Goal: Information Seeking & Learning: Check status

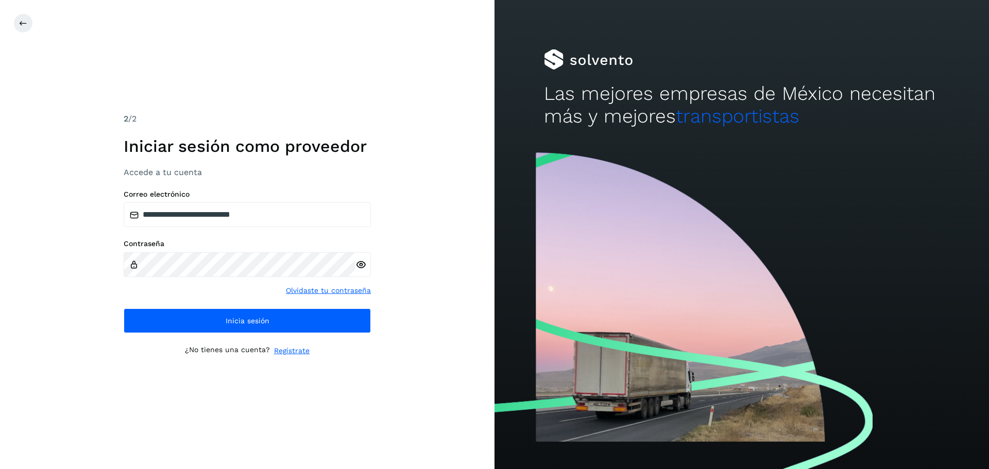
click at [257, 319] on span "Inicia sesión" at bounding box center [248, 320] width 44 height 7
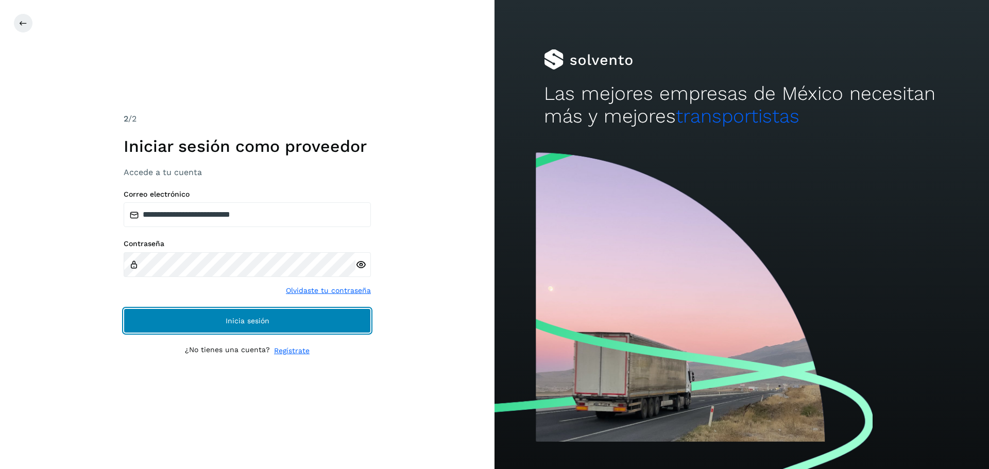
click at [291, 325] on button "Inicia sesión" at bounding box center [247, 320] width 247 height 25
click at [198, 313] on button "Inicia sesión" at bounding box center [247, 320] width 247 height 25
click at [269, 325] on button "Inicia sesión" at bounding box center [247, 320] width 247 height 25
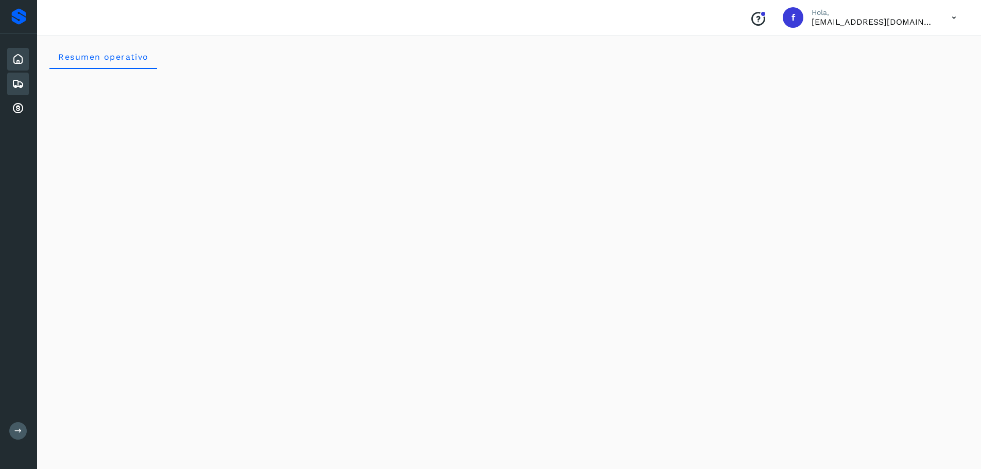
click at [16, 86] on icon at bounding box center [18, 84] width 12 height 12
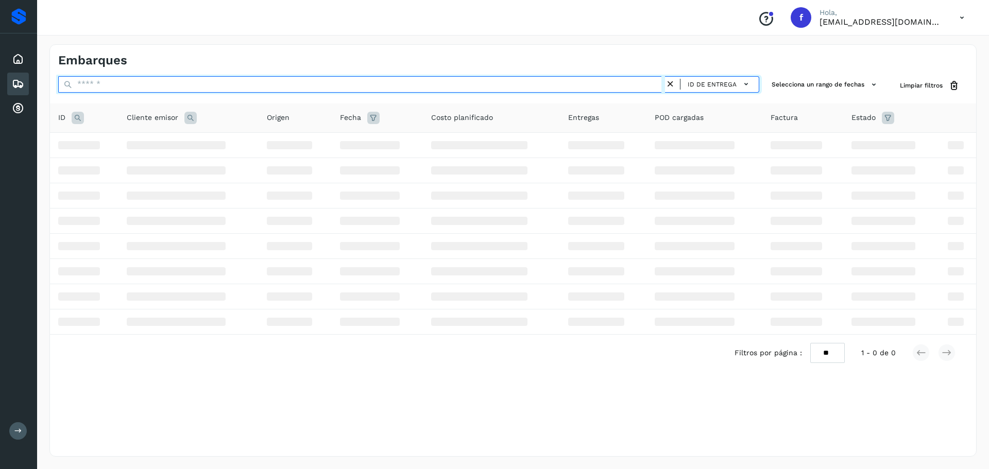
click at [259, 84] on input "text" at bounding box center [361, 84] width 607 height 16
type input "*"
paste input "**********"
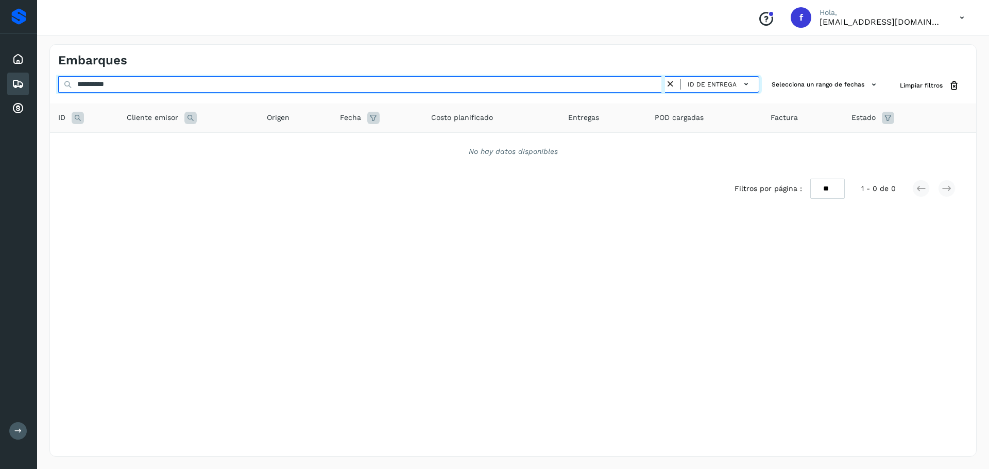
type input "**********"
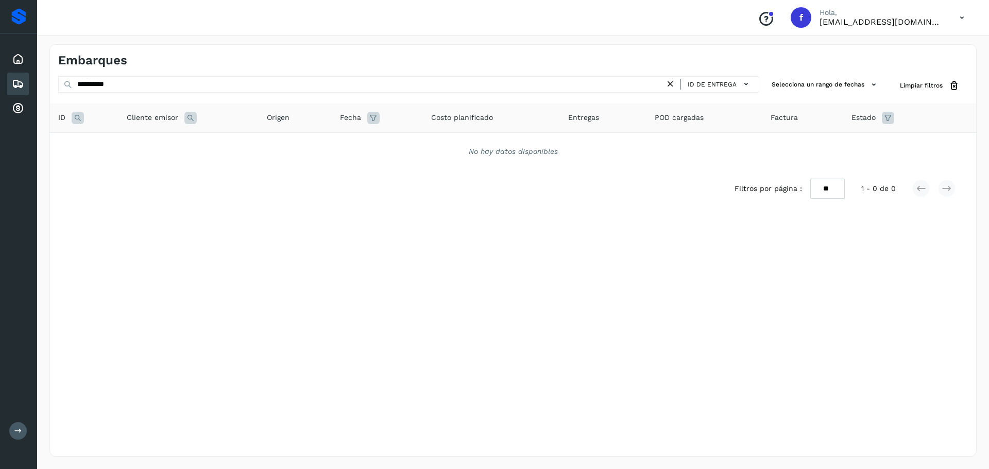
click at [673, 87] on icon at bounding box center [670, 84] width 11 height 11
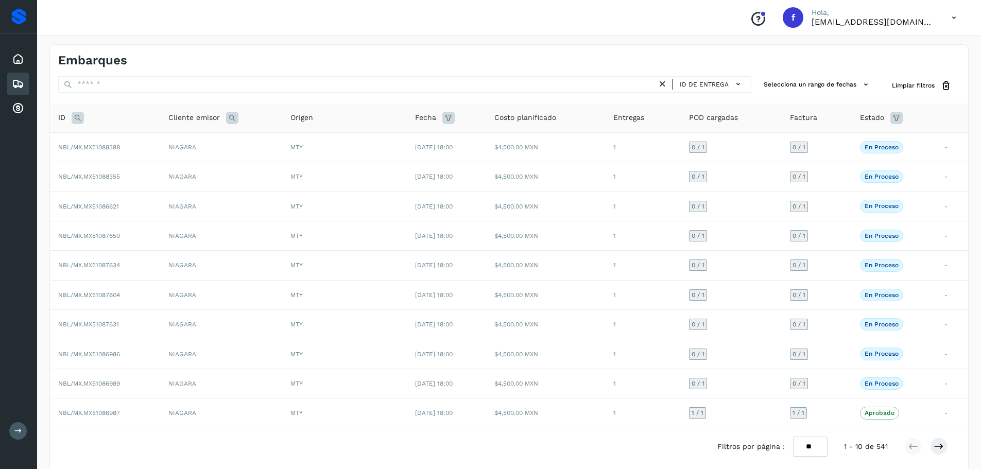
click at [445, 119] on icon at bounding box center [448, 118] width 12 height 12
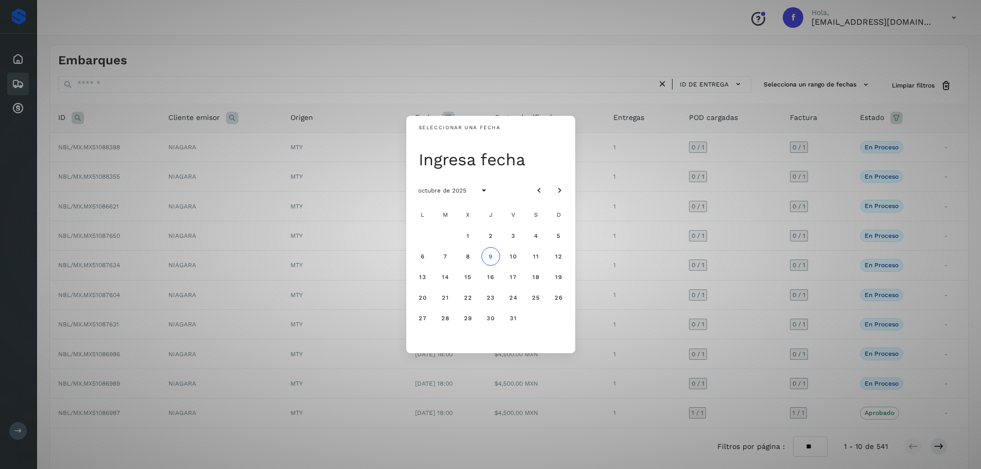
click at [466, 86] on div "Seleccionar una fecha Ingresa fecha octubre de 2025 L M X J V S D 1 2 3 4 5 6 7…" at bounding box center [490, 234] width 981 height 469
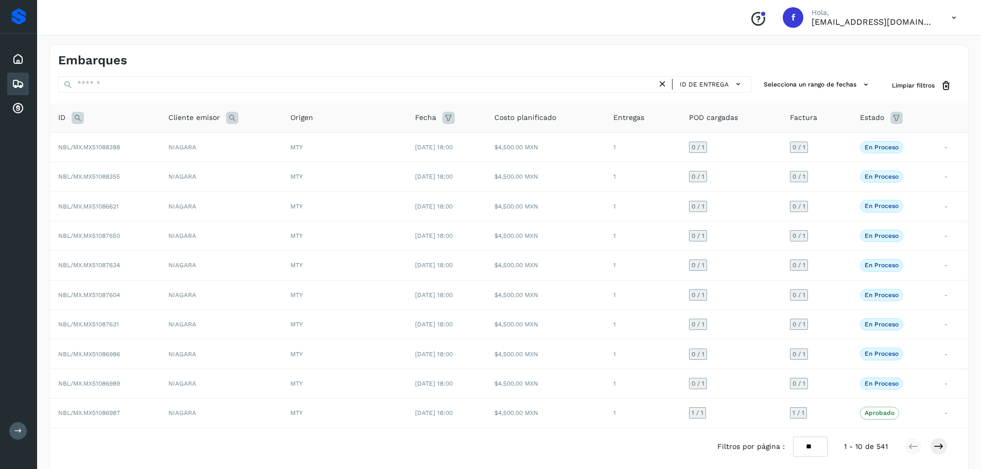
drag, startPoint x: 368, startPoint y: 68, endPoint x: 368, endPoint y: 79, distance: 11.3
click at [368, 68] on div "Embarques ID de entrega Selecciona un rango de fechas Selects date range for wh…" at bounding box center [508, 263] width 919 height 438
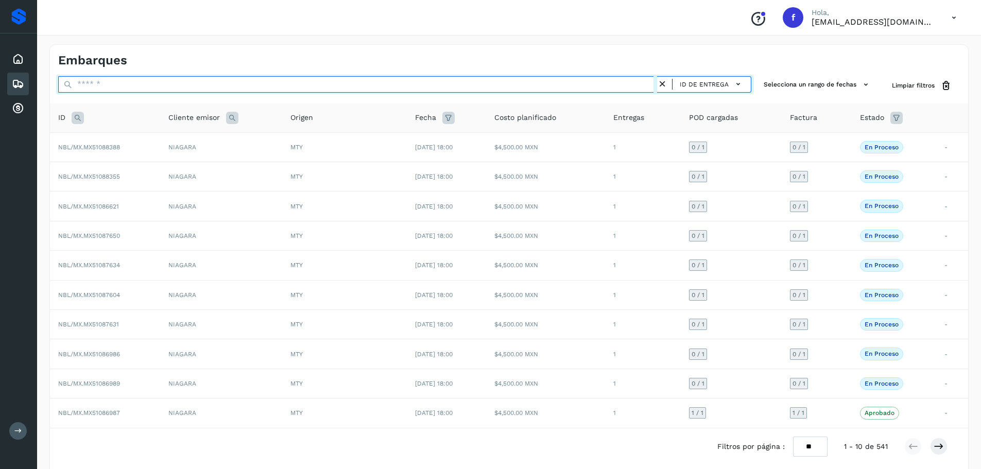
click at [368, 85] on input "text" at bounding box center [357, 84] width 599 height 16
paste input "**********"
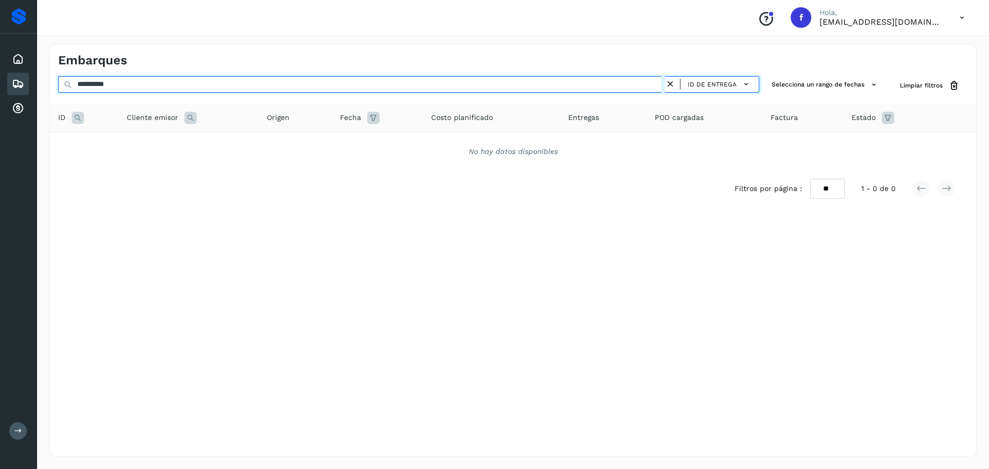
type input "**********"
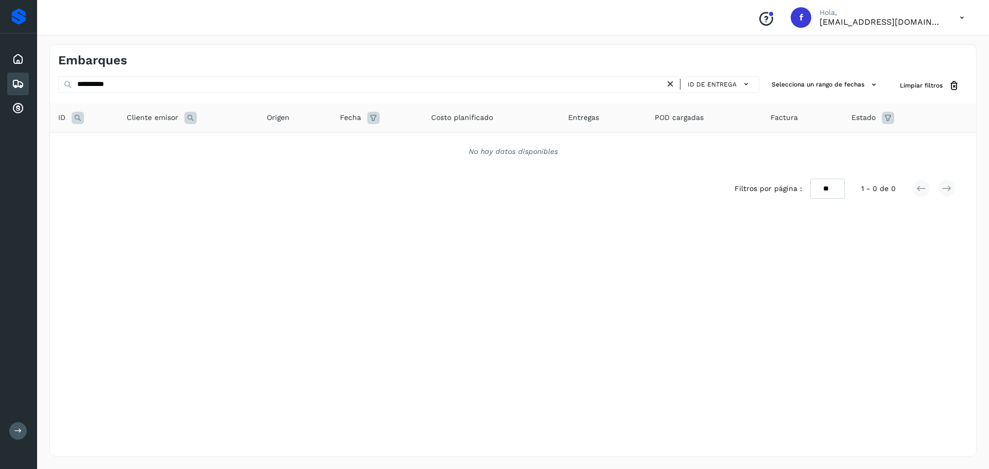
click at [883, 113] on icon at bounding box center [888, 118] width 12 height 12
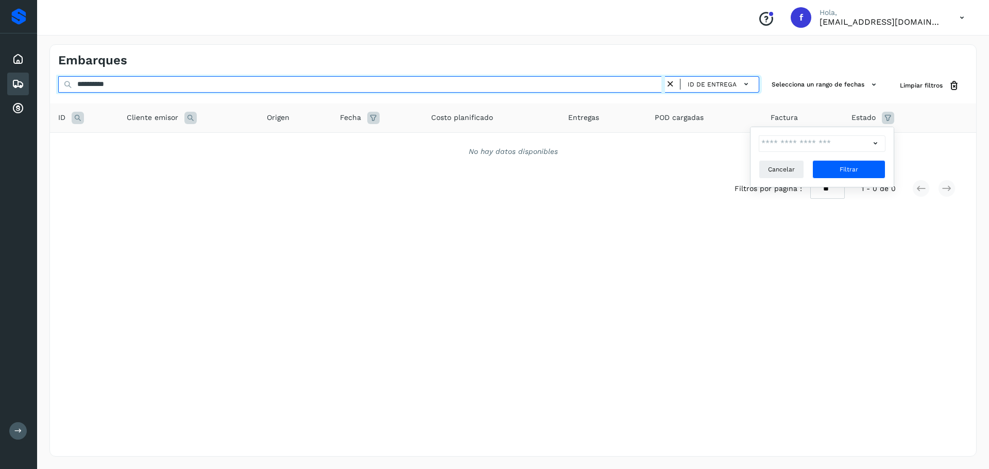
drag, startPoint x: 659, startPoint y: 82, endPoint x: 667, endPoint y: 85, distance: 9.0
click at [658, 82] on input "**********" at bounding box center [361, 84] width 607 height 16
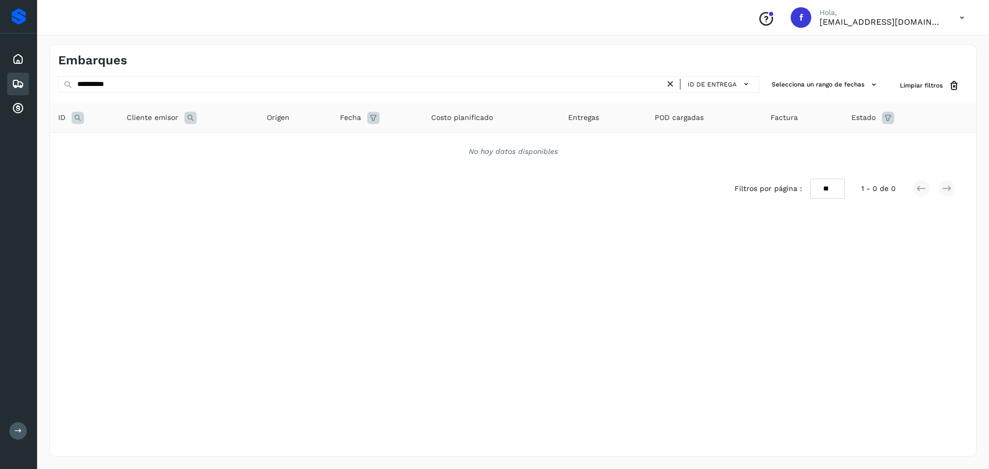
click at [676, 88] on icon at bounding box center [670, 84] width 11 height 11
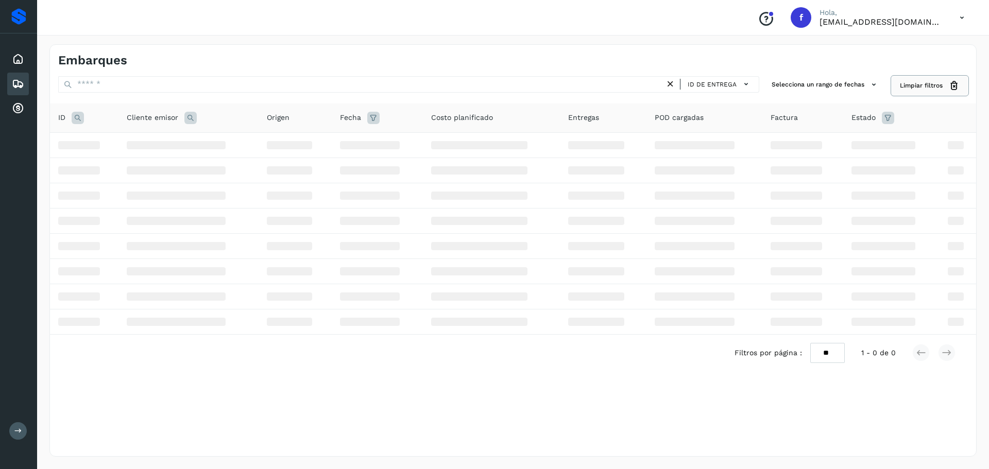
click at [912, 92] on button "Limpiar filtros" at bounding box center [929, 85] width 76 height 19
click at [953, 16] on icon at bounding box center [961, 17] width 21 height 21
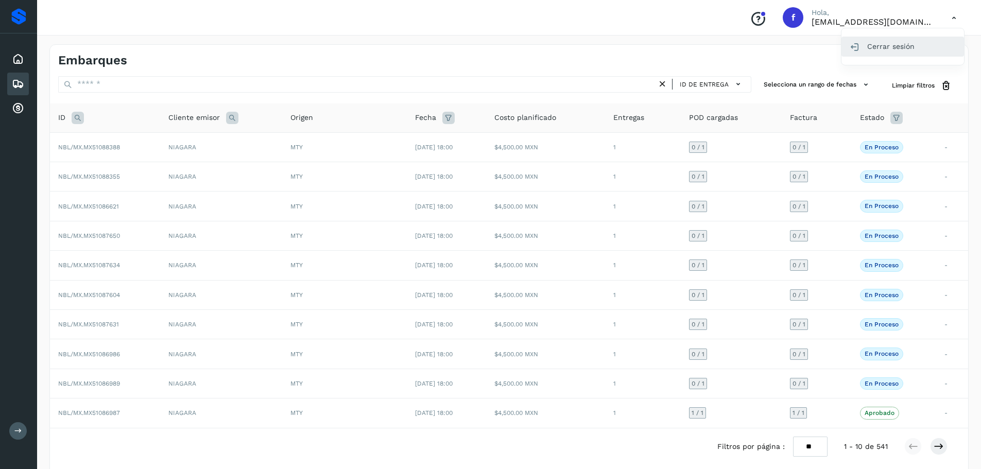
click at [917, 53] on div "Cerrar sesión" at bounding box center [902, 47] width 123 height 20
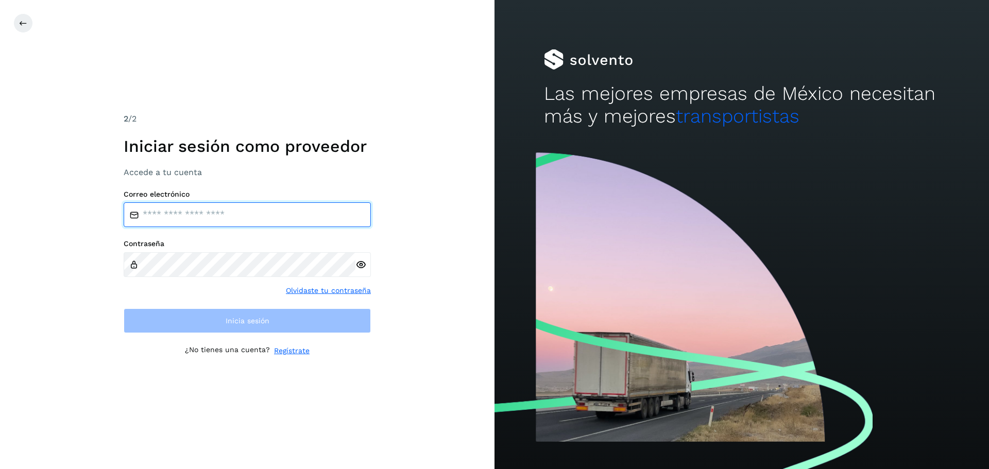
type input "**********"
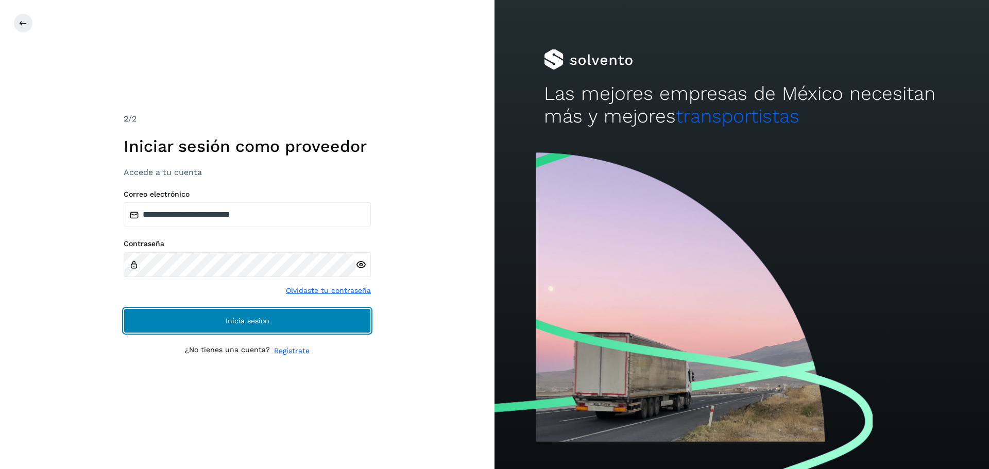
click at [316, 320] on button "Inicia sesión" at bounding box center [247, 320] width 247 height 25
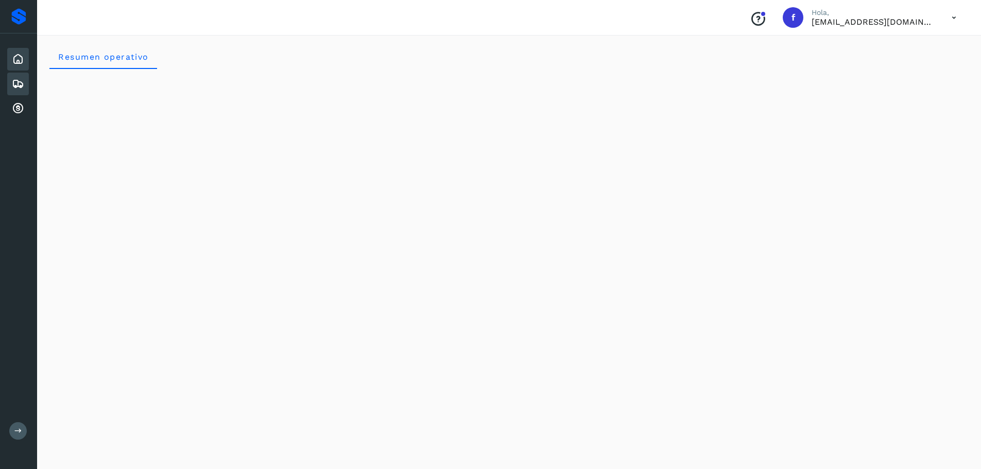
click at [23, 85] on icon at bounding box center [18, 84] width 12 height 12
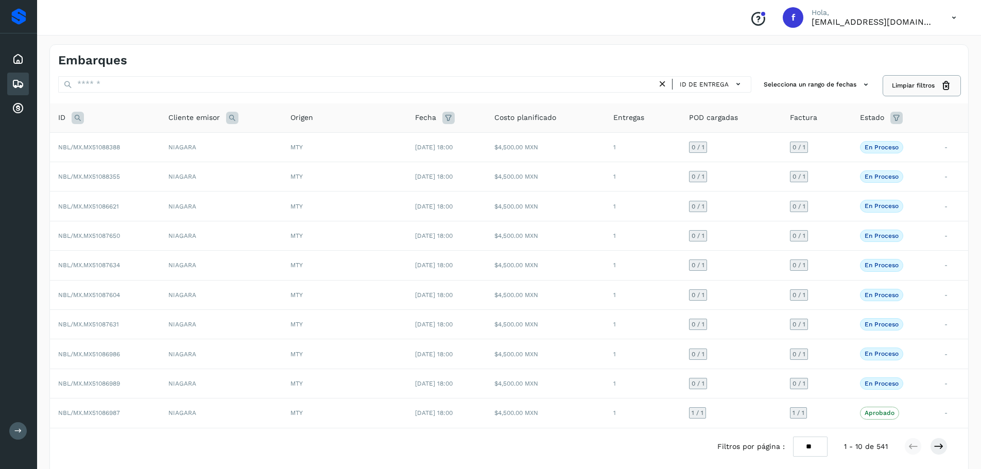
click at [943, 83] on icon at bounding box center [946, 85] width 11 height 11
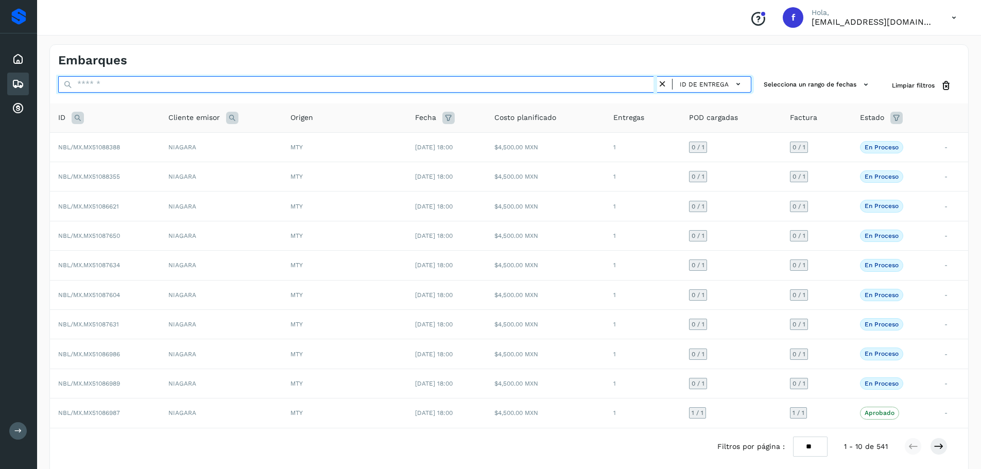
click at [520, 87] on input "text" at bounding box center [357, 84] width 599 height 16
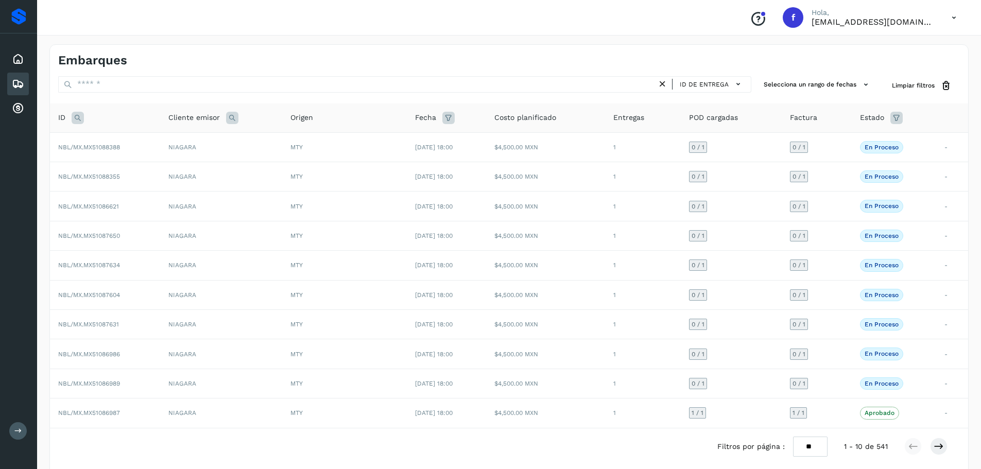
click at [536, 55] on div "Embarques" at bounding box center [509, 56] width 918 height 23
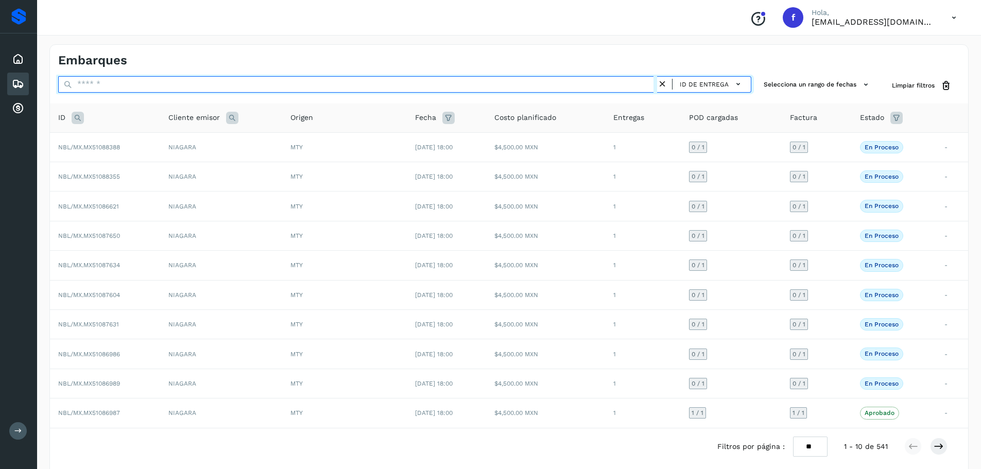
click at [518, 83] on input "text" at bounding box center [357, 84] width 599 height 16
paste input "**********"
click at [588, 80] on input "**********" at bounding box center [357, 84] width 599 height 16
type input "**********"
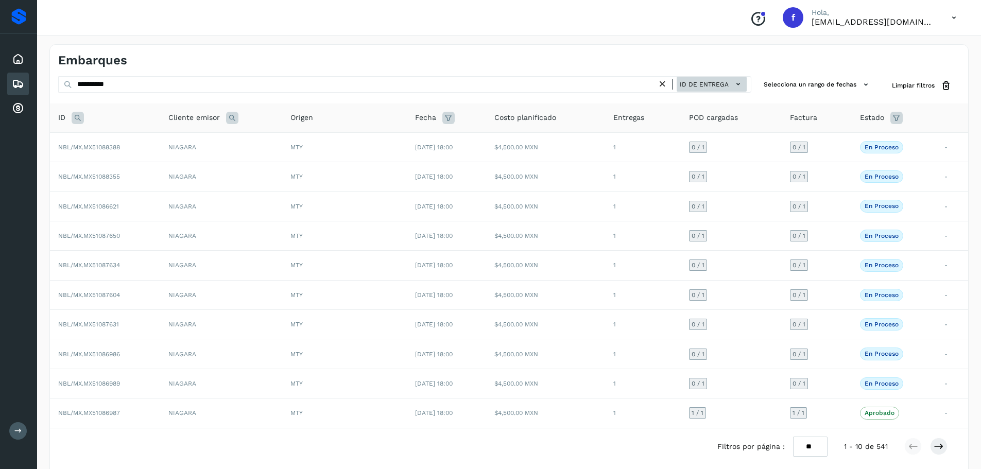
drag, startPoint x: 662, startPoint y: 84, endPoint x: 690, endPoint y: 80, distance: 28.2
click at [663, 84] on icon at bounding box center [662, 84] width 11 height 11
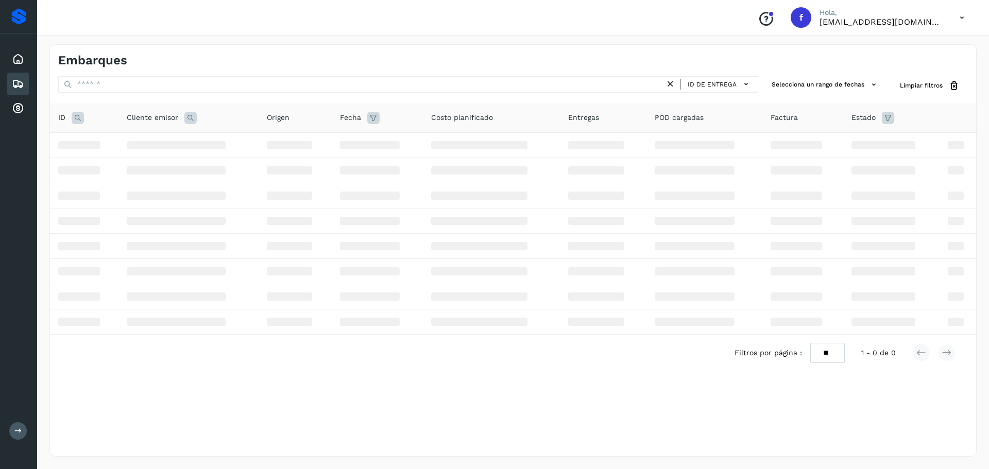
click at [888, 118] on icon at bounding box center [888, 118] width 12 height 12
click at [822, 148] on input "text" at bounding box center [814, 143] width 111 height 16
click at [804, 227] on div "Rechazado" at bounding box center [829, 223] width 102 height 11
type input "**********"
click at [890, 117] on div at bounding box center [494, 234] width 989 height 469
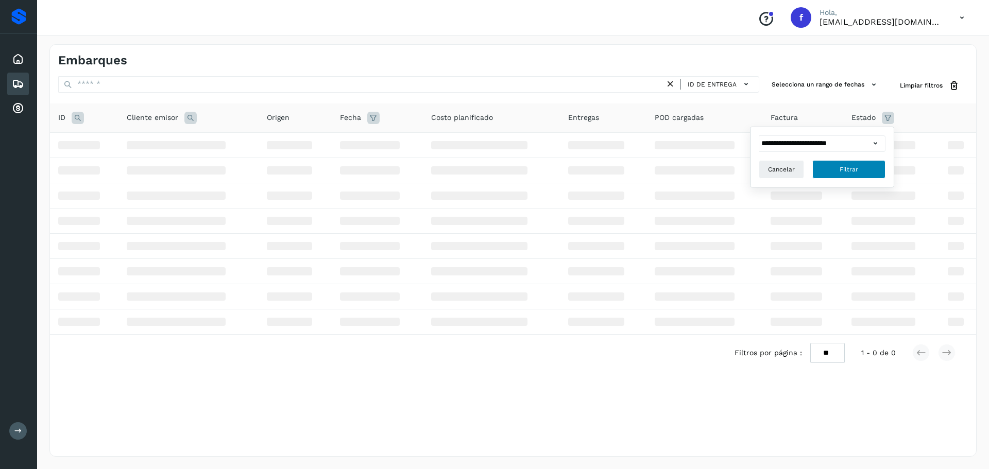
click at [859, 169] on button "Filtrar" at bounding box center [848, 169] width 73 height 19
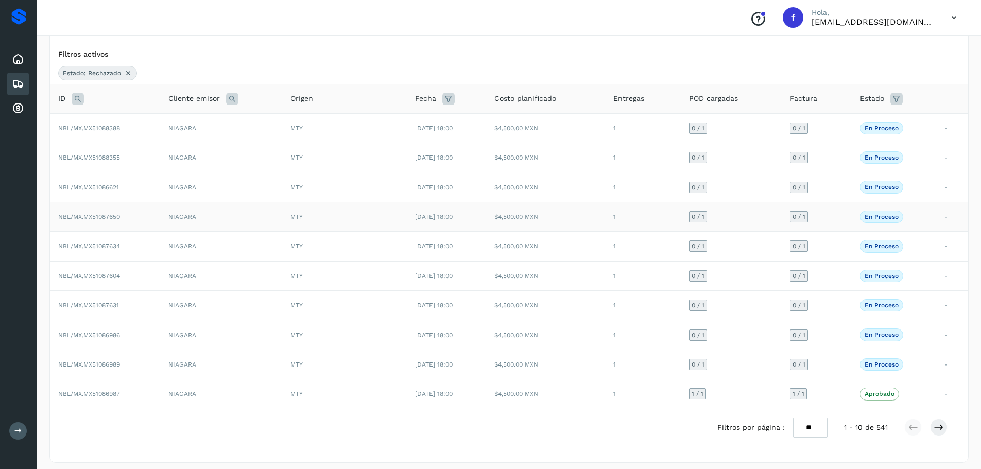
scroll to position [65, 0]
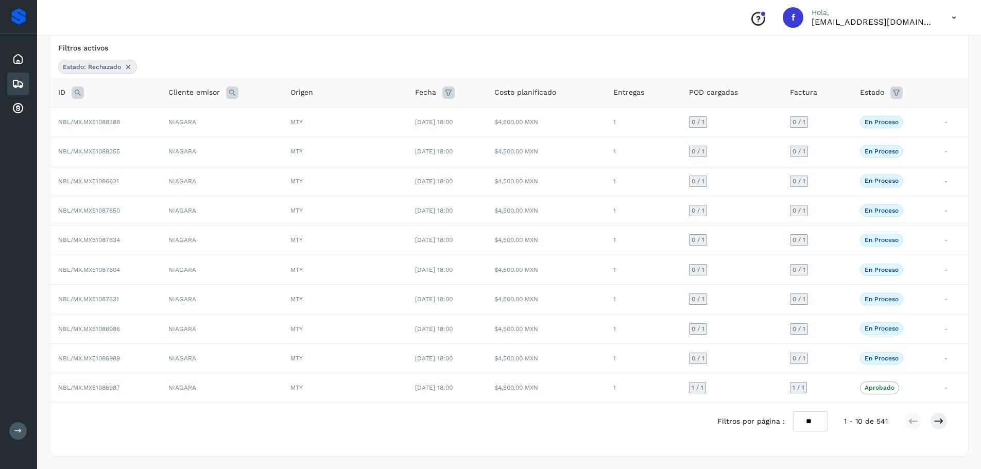
click at [442, 95] on icon at bounding box center [448, 93] width 12 height 12
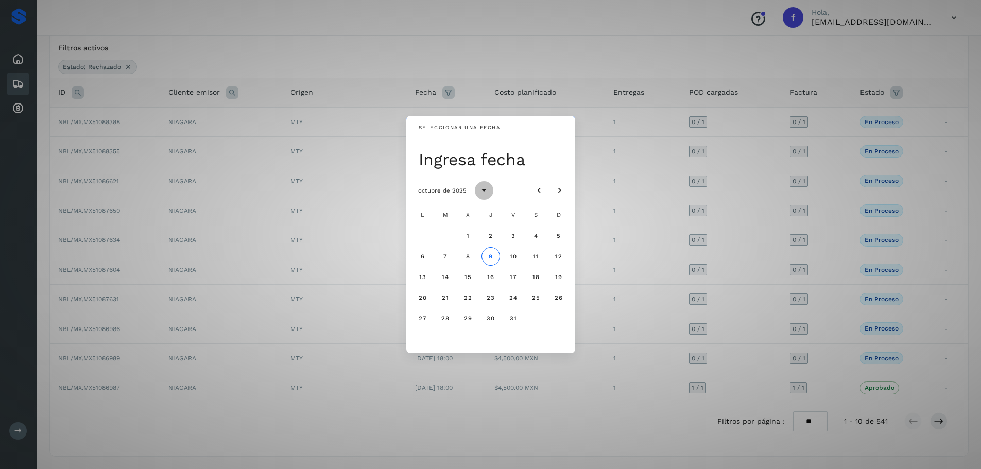
click at [480, 189] on icon "Seleccionar año" at bounding box center [484, 190] width 10 height 10
click at [487, 277] on span "2025" at bounding box center [490, 278] width 17 height 7
drag, startPoint x: 489, startPoint y: 257, endPoint x: 444, endPoint y: 259, distance: 44.8
click at [489, 258] on span "9" at bounding box center [490, 256] width 5 height 7
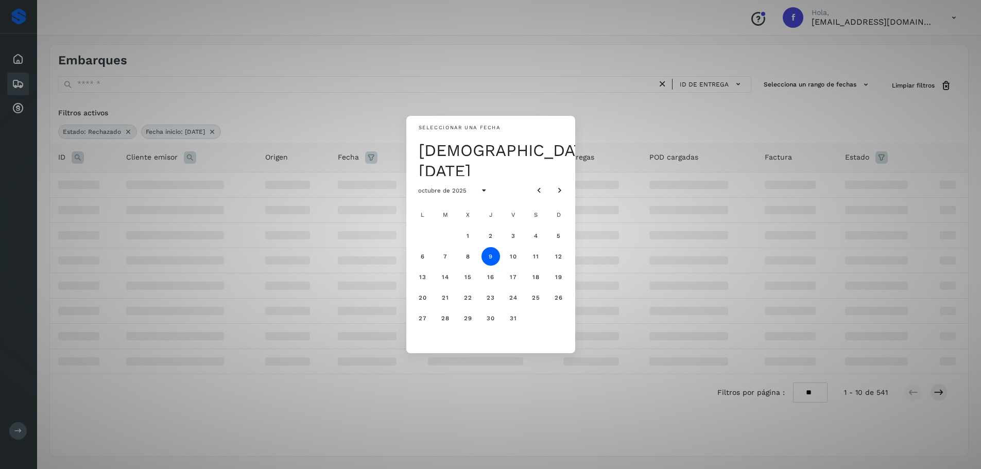
scroll to position [0, 0]
click at [497, 259] on button "9" at bounding box center [494, 256] width 19 height 19
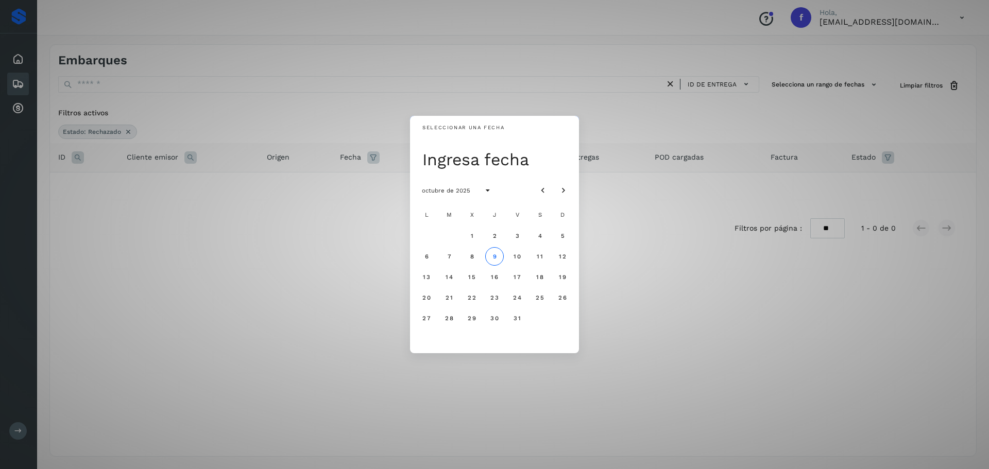
click at [346, 299] on div "Seleccionar una fecha Ingresa fecha octubre de 2025 L M X J V S D 1 2 3 4 5 6 7…" at bounding box center [494, 234] width 989 height 469
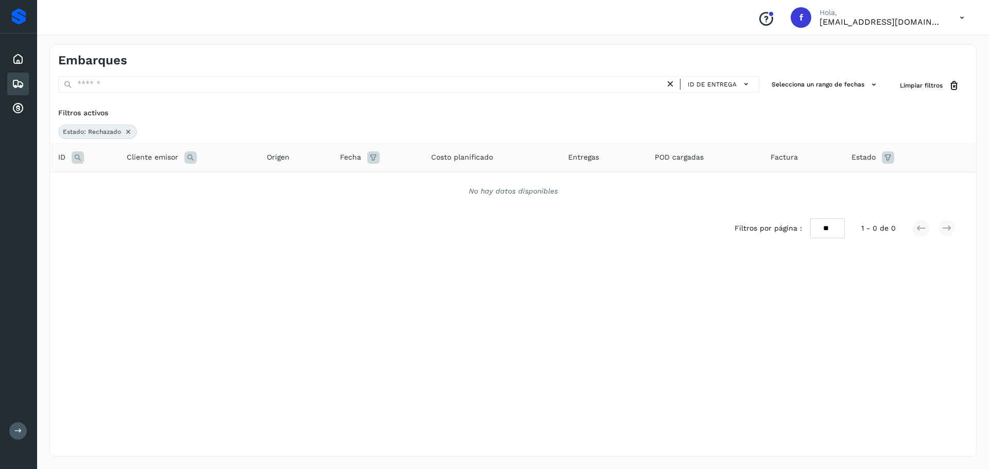
click at [191, 163] on icon at bounding box center [190, 157] width 12 height 12
click at [212, 208] on span "Cancelar" at bounding box center [217, 208] width 27 height 9
click at [79, 154] on icon at bounding box center [78, 157] width 12 height 12
click at [106, 202] on button "Cancelar" at bounding box center [104, 209] width 45 height 19
click at [868, 153] on span "Estado" at bounding box center [863, 157] width 24 height 11
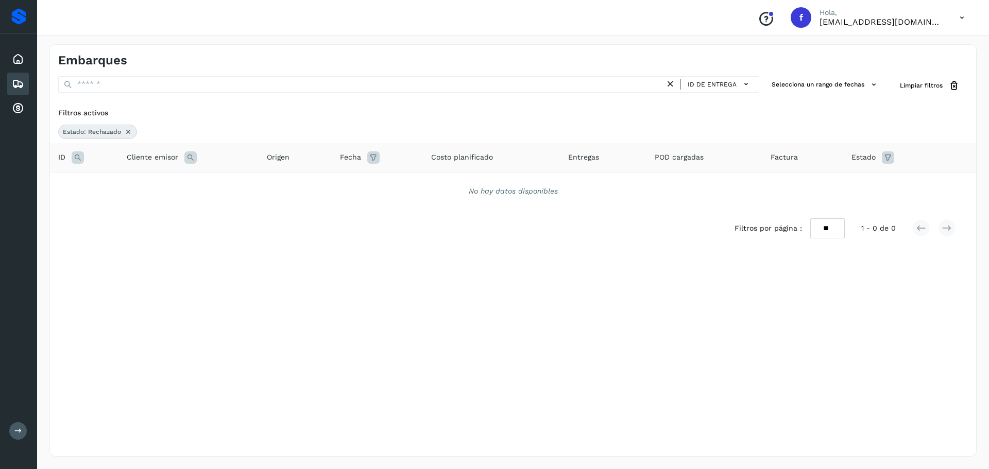
drag, startPoint x: 886, startPoint y: 156, endPoint x: 880, endPoint y: 158, distance: 6.7
click at [886, 156] on icon at bounding box center [888, 157] width 12 height 12
click at [858, 209] on button "Filtrar" at bounding box center [848, 209] width 73 height 19
click at [892, 163] on icon at bounding box center [888, 157] width 12 height 12
click at [823, 189] on input "**********" at bounding box center [814, 183] width 111 height 16
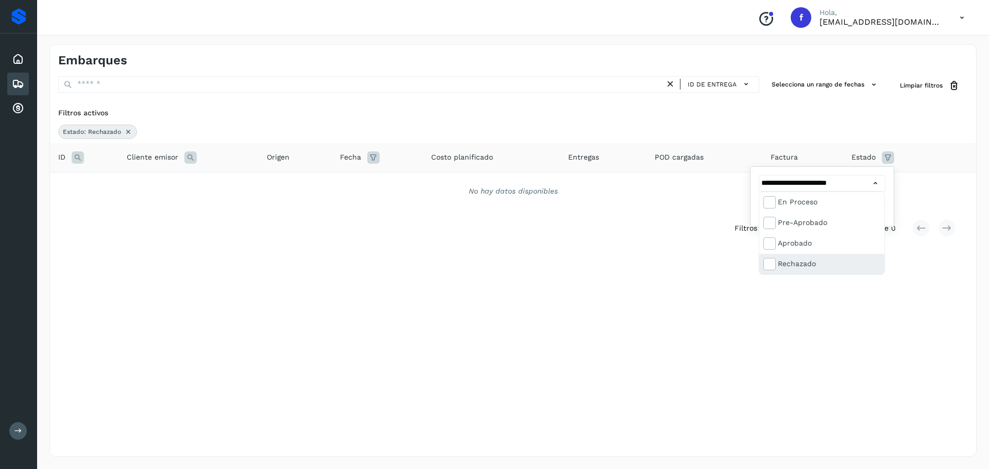
click at [807, 260] on div "Rechazado" at bounding box center [829, 263] width 102 height 11
click at [792, 267] on div "Rechazado" at bounding box center [829, 263] width 102 height 11
type input "**********"
click at [699, 280] on div at bounding box center [494, 234] width 989 height 469
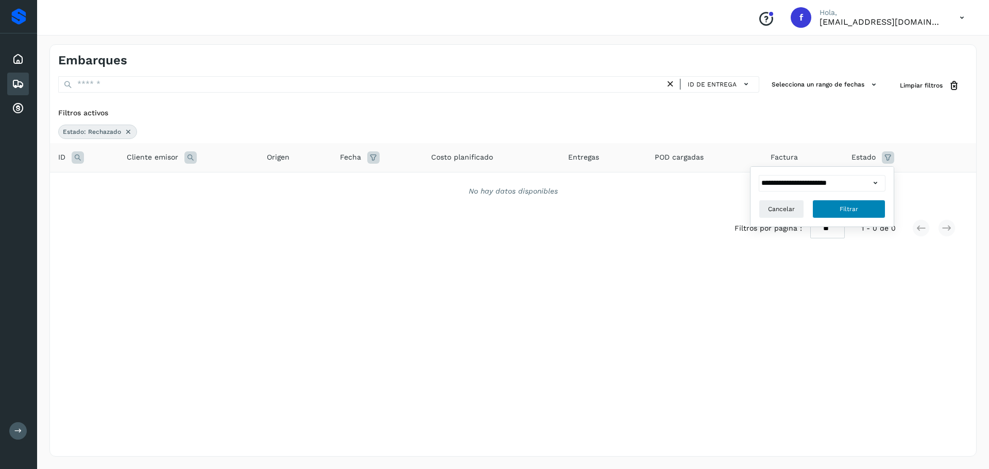
click at [859, 209] on button "Filtrar" at bounding box center [848, 209] width 73 height 19
click at [882, 159] on icon at bounding box center [888, 157] width 12 height 12
click at [776, 203] on button "Cancelar" at bounding box center [781, 209] width 45 height 19
click at [911, 92] on button "Limpiar filtros" at bounding box center [929, 85] width 76 height 19
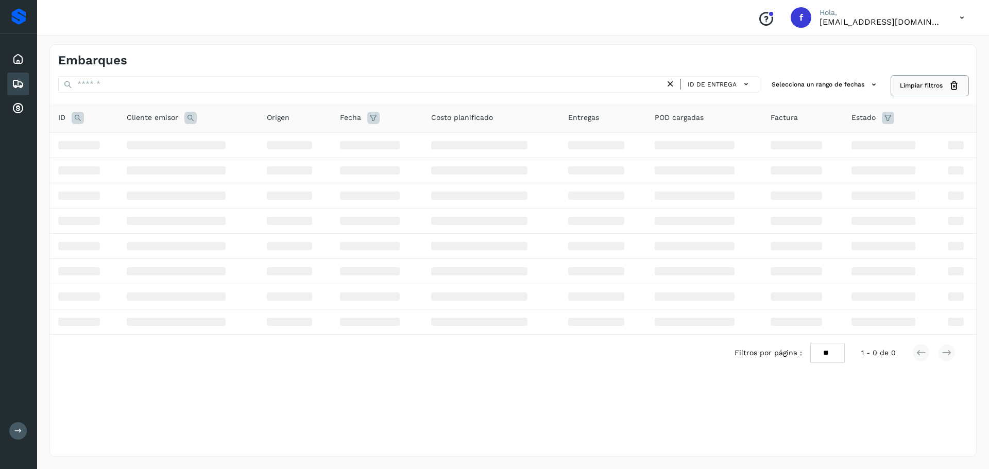
click at [911, 92] on button "Limpiar filtros" at bounding box center [929, 85] width 76 height 19
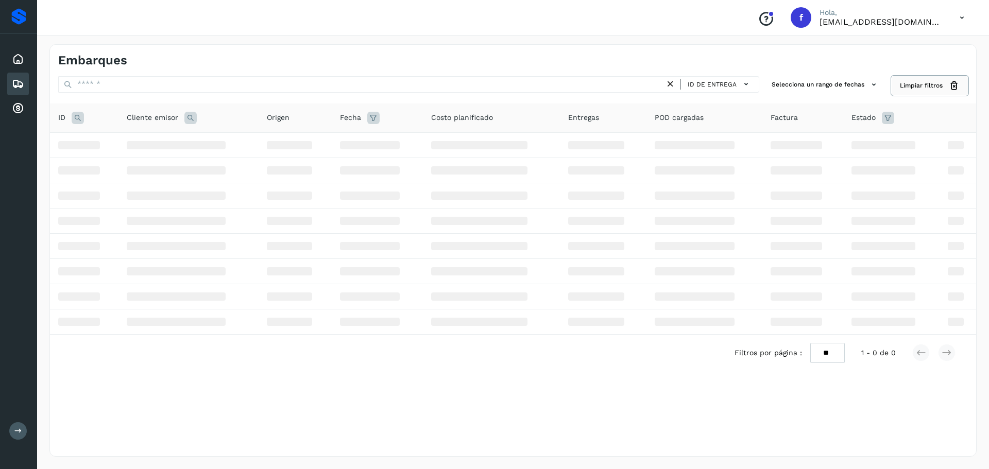
click at [911, 92] on button "Limpiar filtros" at bounding box center [929, 85] width 76 height 19
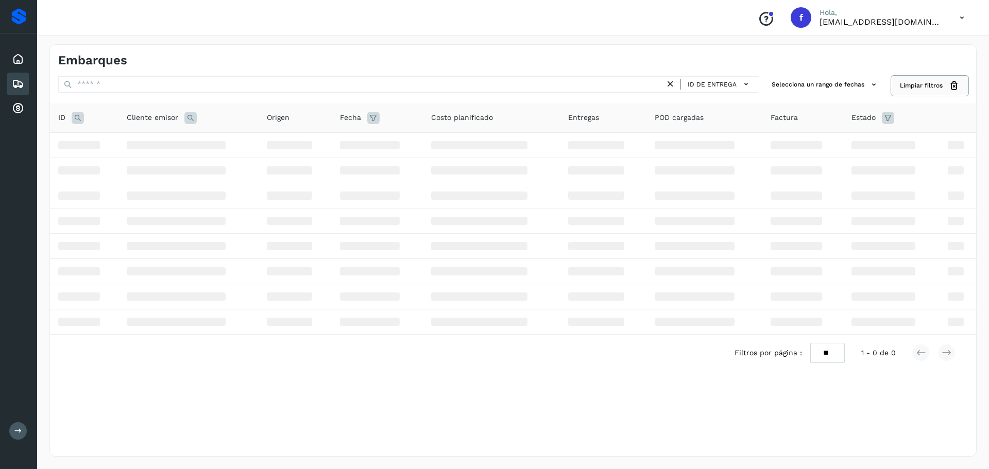
click at [911, 92] on button "Limpiar filtros" at bounding box center [929, 85] width 76 height 19
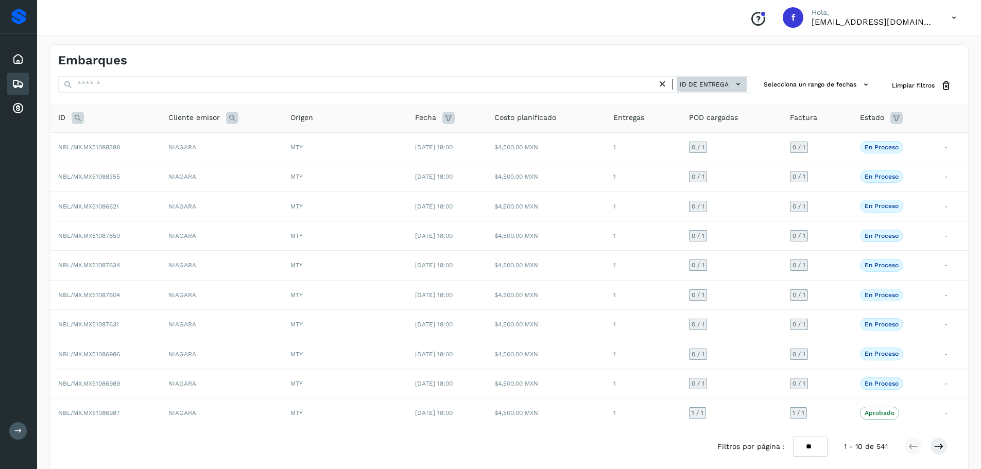
click at [708, 78] on button "ID de entrega" at bounding box center [712, 84] width 70 height 15
click at [694, 122] on div "Cliente receptor" at bounding box center [685, 122] width 123 height 20
click at [729, 84] on span "Cliente receptor" at bounding box center [698, 84] width 61 height 9
click at [703, 89] on div at bounding box center [490, 234] width 981 height 469
click at [717, 77] on button "Cliente receptor" at bounding box center [706, 84] width 82 height 15
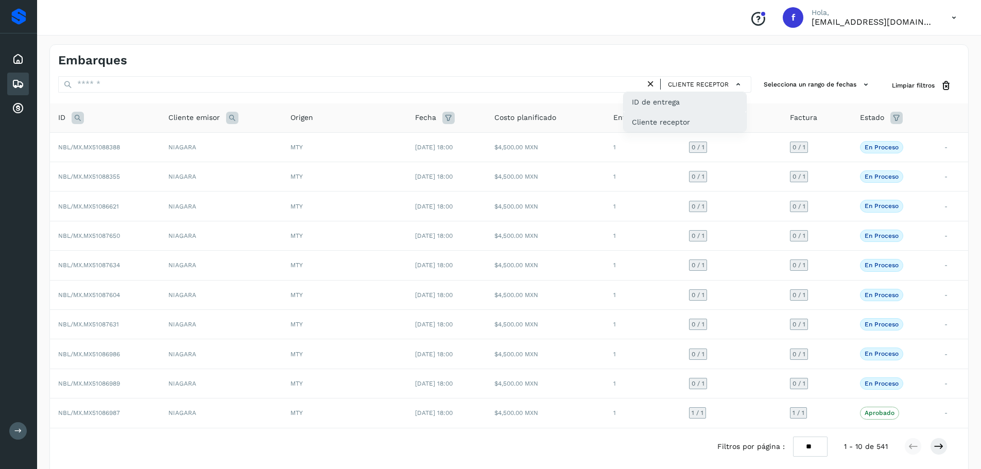
click at [711, 98] on div "ID de entrega" at bounding box center [685, 102] width 123 height 20
click at [597, 52] on div "Embarques" at bounding box center [509, 56] width 918 height 23
click at [10, 59] on div "Inicio" at bounding box center [18, 59] width 22 height 23
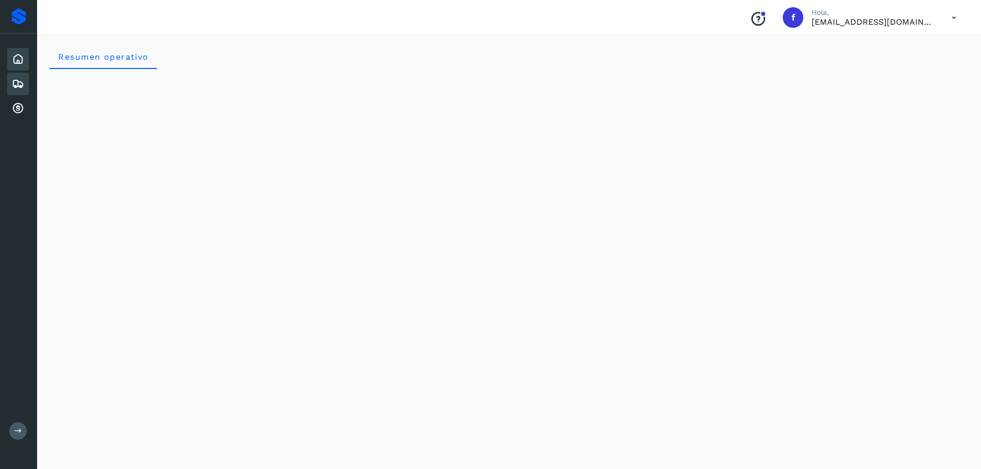
click at [14, 84] on icon at bounding box center [18, 84] width 12 height 12
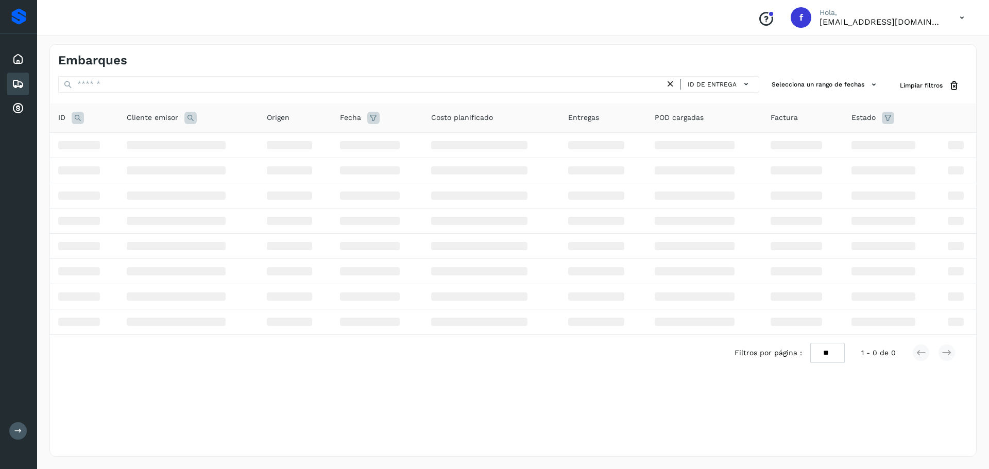
click at [960, 13] on icon at bounding box center [961, 17] width 21 height 21
click at [940, 47] on div "Cerrar sesión" at bounding box center [910, 47] width 123 height 20
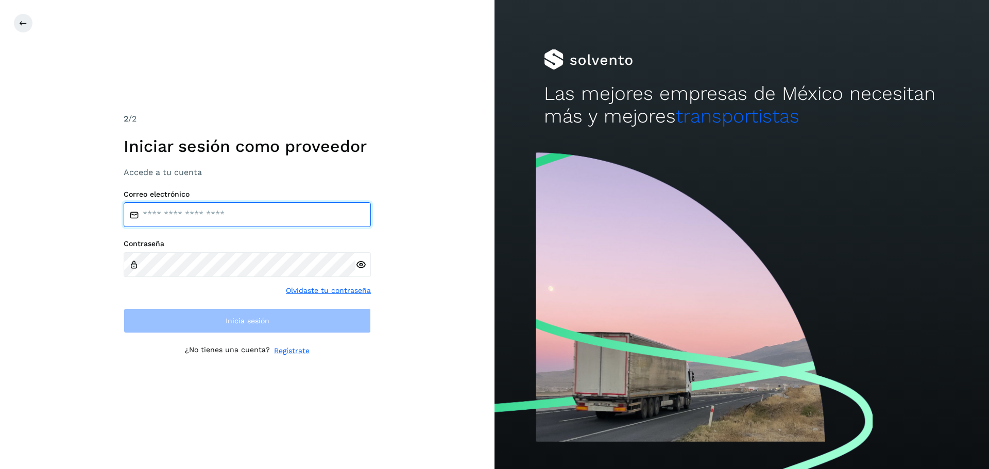
type input "**********"
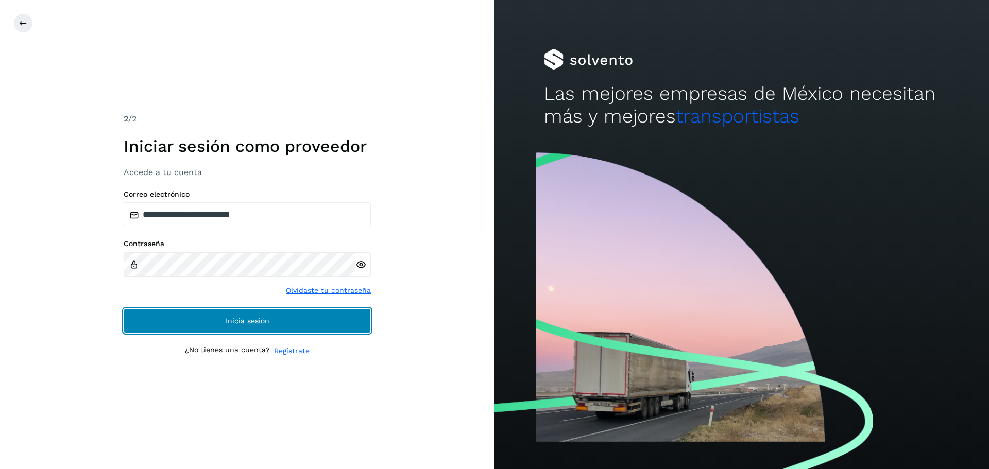
click at [344, 317] on button "Inicia sesión" at bounding box center [247, 320] width 247 height 25
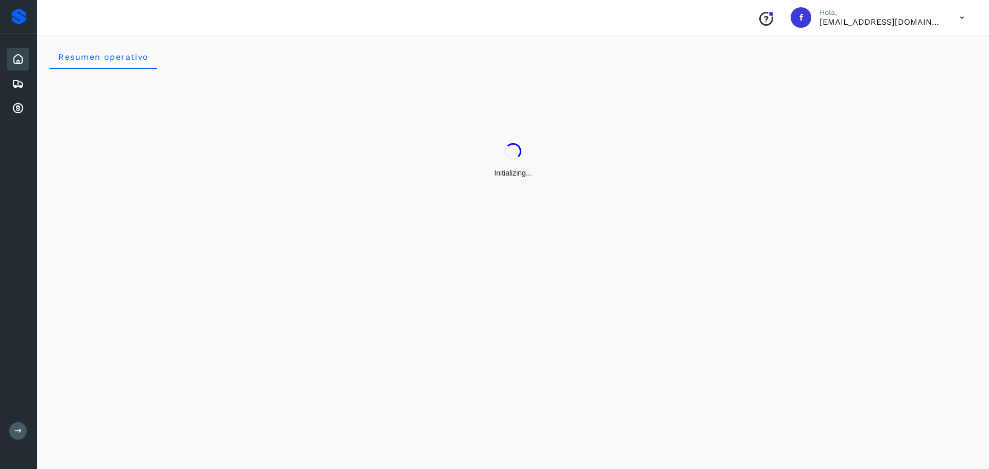
click at [960, 20] on icon at bounding box center [961, 17] width 21 height 21
click at [22, 422] on div "Proveedores Inicio Embarques Cuentas por cobrar Salir" at bounding box center [18, 234] width 37 height 469
click at [23, 428] on button at bounding box center [18, 431] width 18 height 18
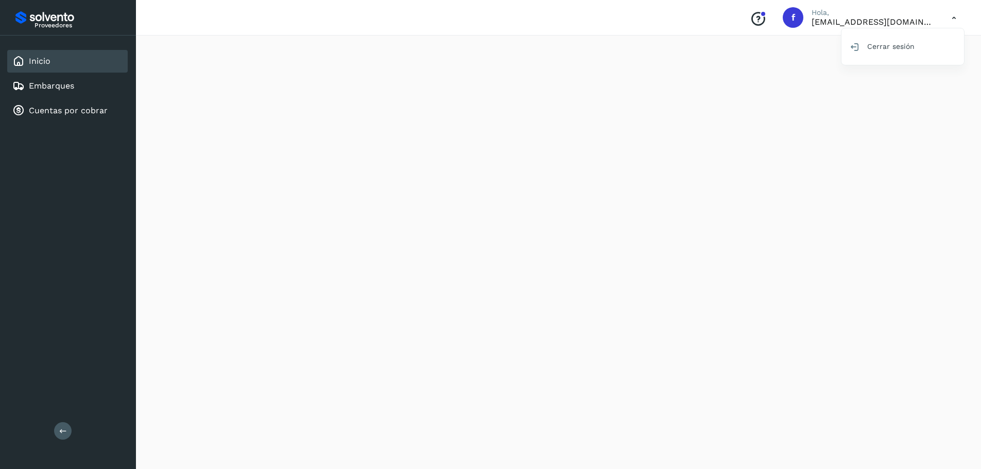
scroll to position [51, 0]
click at [423, 97] on div at bounding box center [490, 234] width 981 height 469
click at [82, 112] on link "Cuentas por cobrar" at bounding box center [68, 111] width 79 height 10
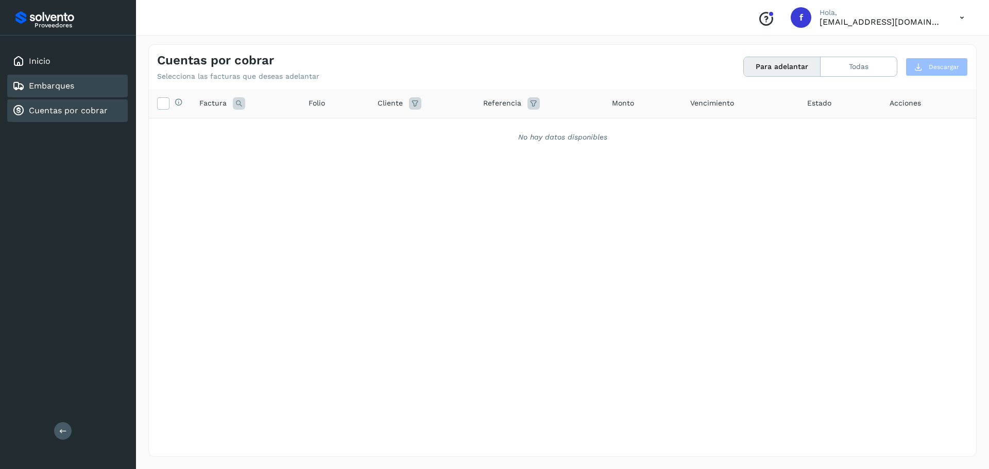
click at [69, 76] on div "Embarques" at bounding box center [67, 86] width 120 height 23
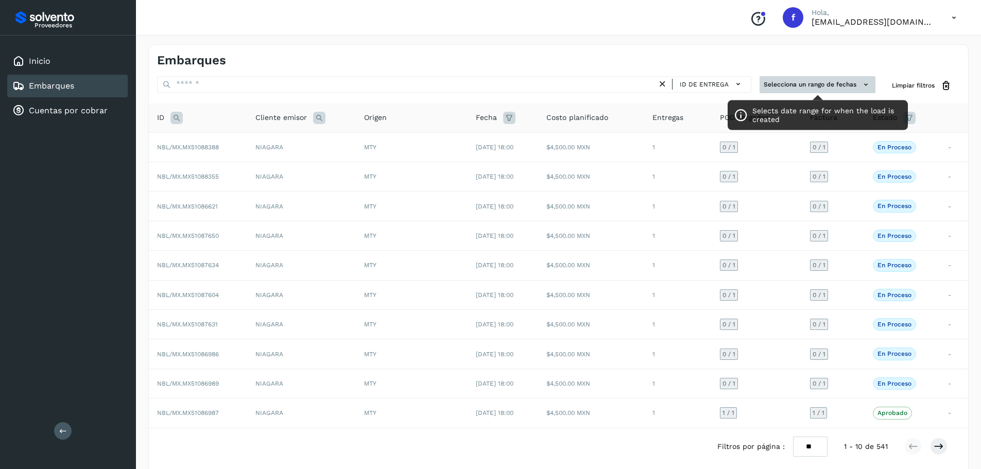
click at [843, 86] on button "Selecciona un rango de fechas" at bounding box center [818, 84] width 116 height 17
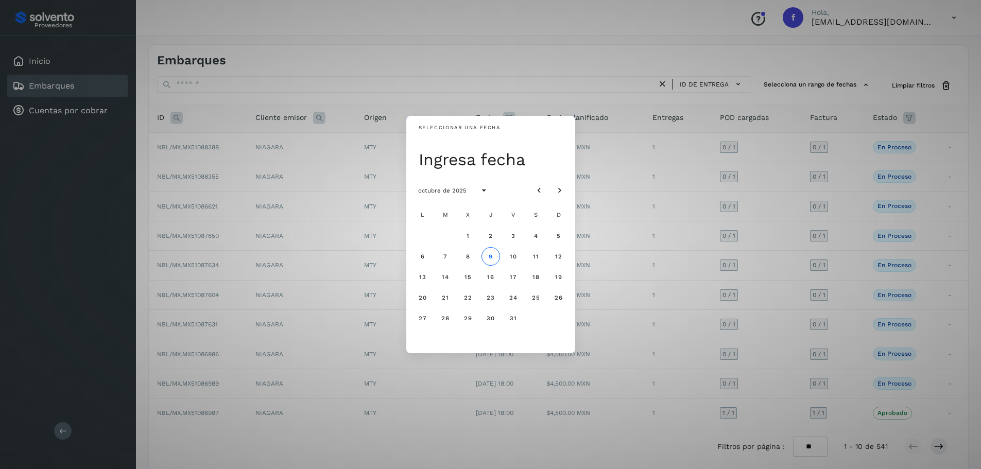
click at [792, 82] on div "Seleccionar una fecha Ingresa fecha octubre de 2025 L M X J V S D 1 2 3 4 5 6 7…" at bounding box center [490, 234] width 981 height 469
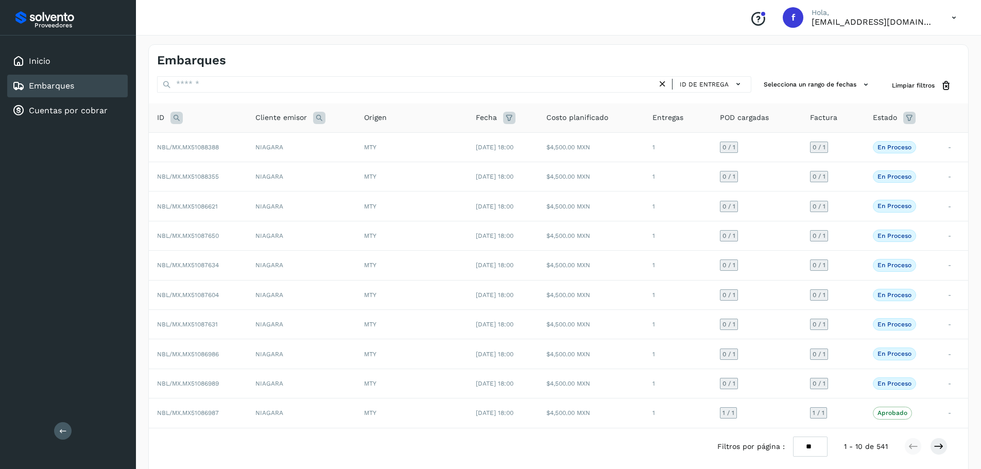
click at [904, 120] on div "Estado" at bounding box center [902, 118] width 59 height 12
click at [912, 121] on icon at bounding box center [909, 118] width 12 height 12
click at [841, 147] on input "text" at bounding box center [838, 143] width 111 height 16
click at [820, 223] on div "Rechazado" at bounding box center [853, 223] width 102 height 11
type input "**********"
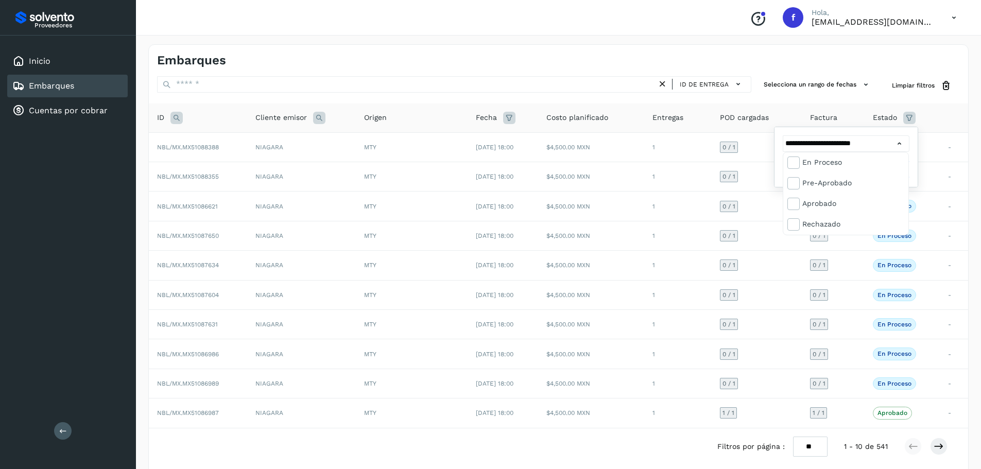
click at [912, 120] on div at bounding box center [490, 234] width 981 height 469
click at [896, 170] on button "Filtrar" at bounding box center [872, 169] width 73 height 19
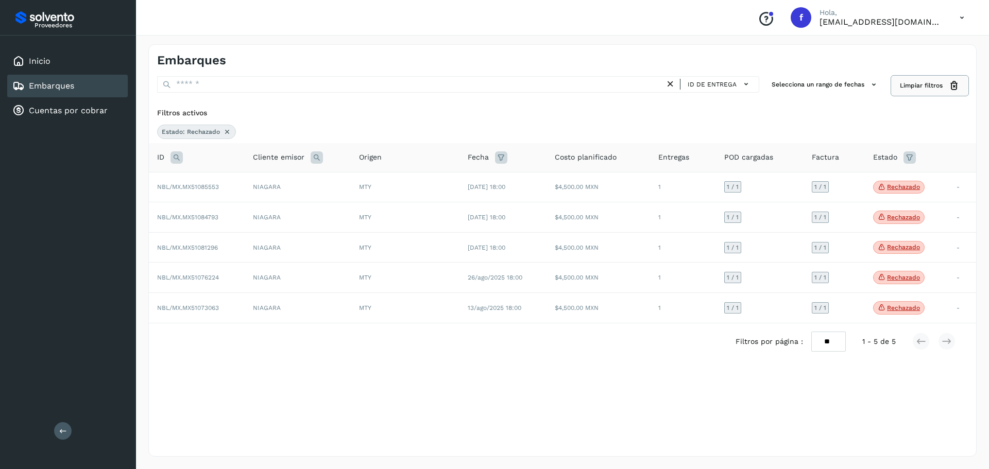
click at [949, 87] on icon at bounding box center [954, 85] width 11 height 11
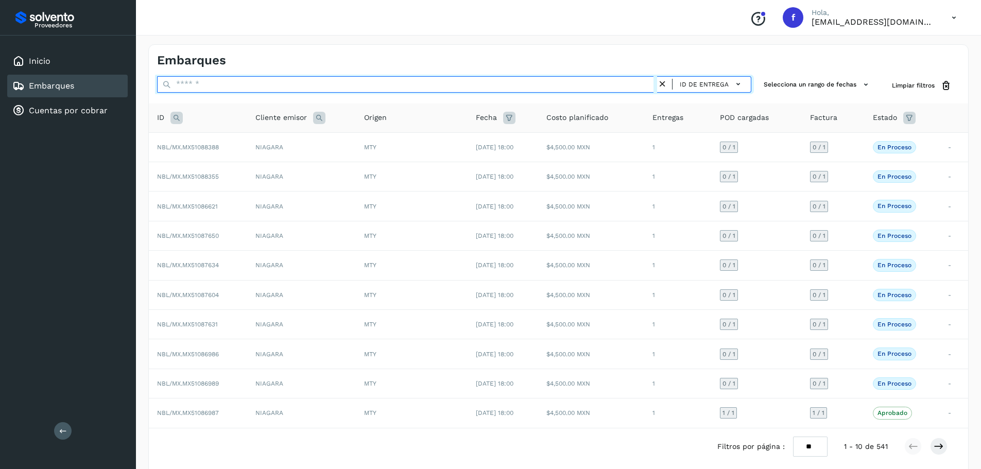
click at [635, 82] on input "text" at bounding box center [407, 84] width 500 height 16
paste input "**********"
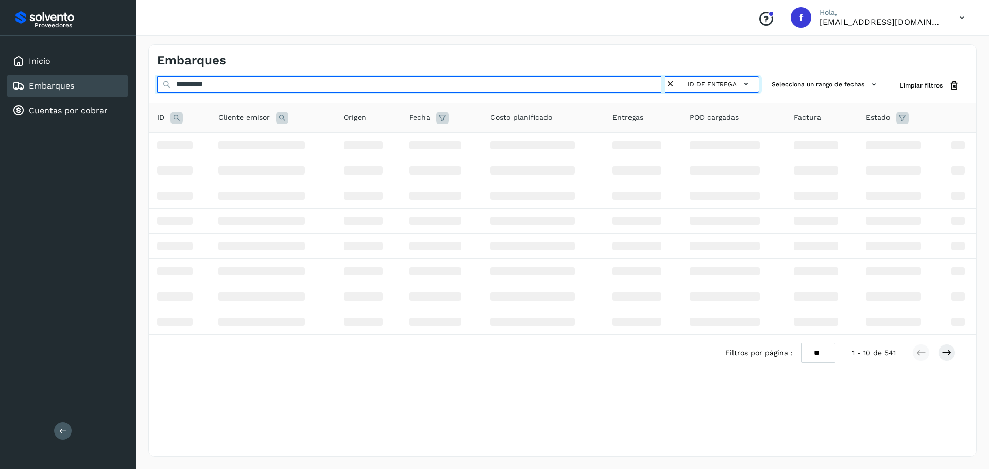
type input "**********"
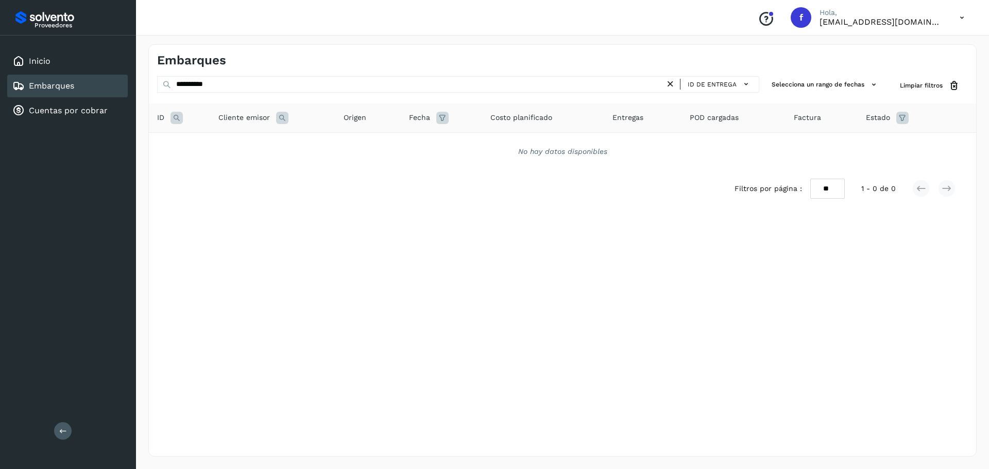
click at [669, 81] on icon at bounding box center [670, 84] width 11 height 11
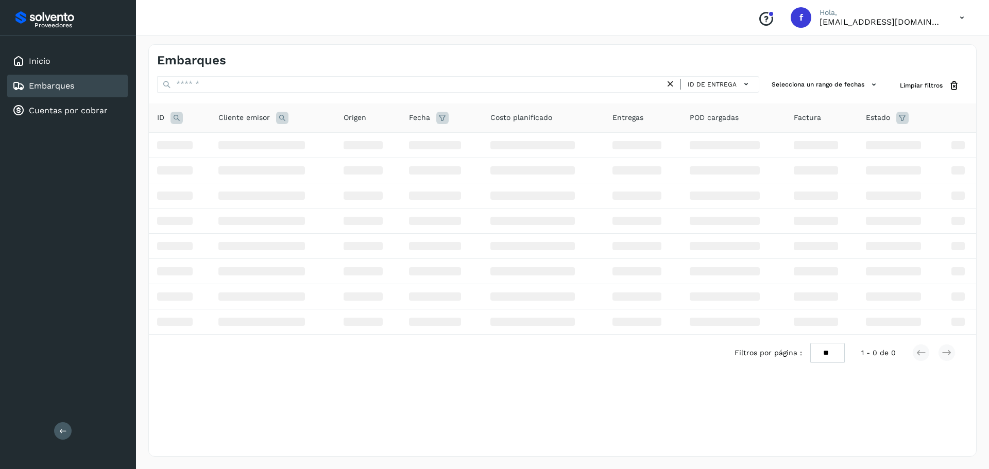
click at [967, 12] on icon at bounding box center [961, 17] width 21 height 21
drag, startPoint x: 921, startPoint y: 51, endPoint x: 915, endPoint y: 51, distance: 6.2
click at [920, 51] on div "Cerrar sesión" at bounding box center [910, 47] width 123 height 20
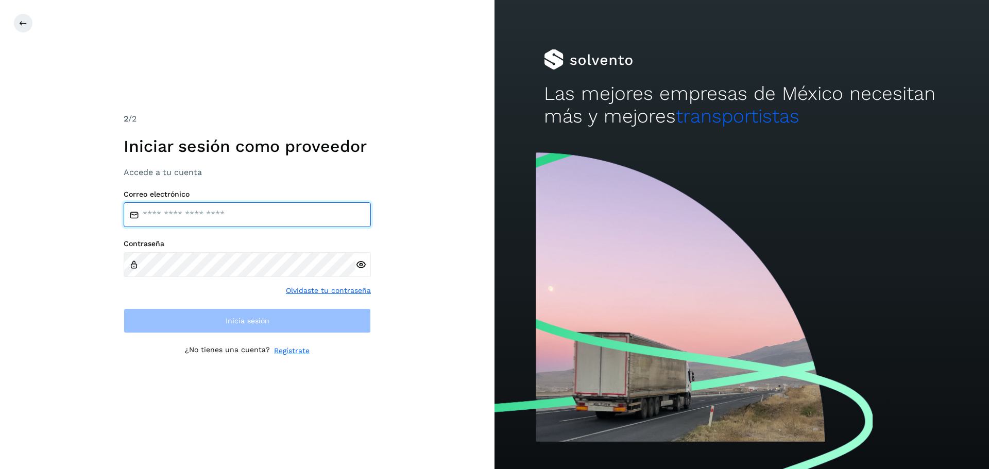
type input "**********"
